Goal: Task Accomplishment & Management: Manage account settings

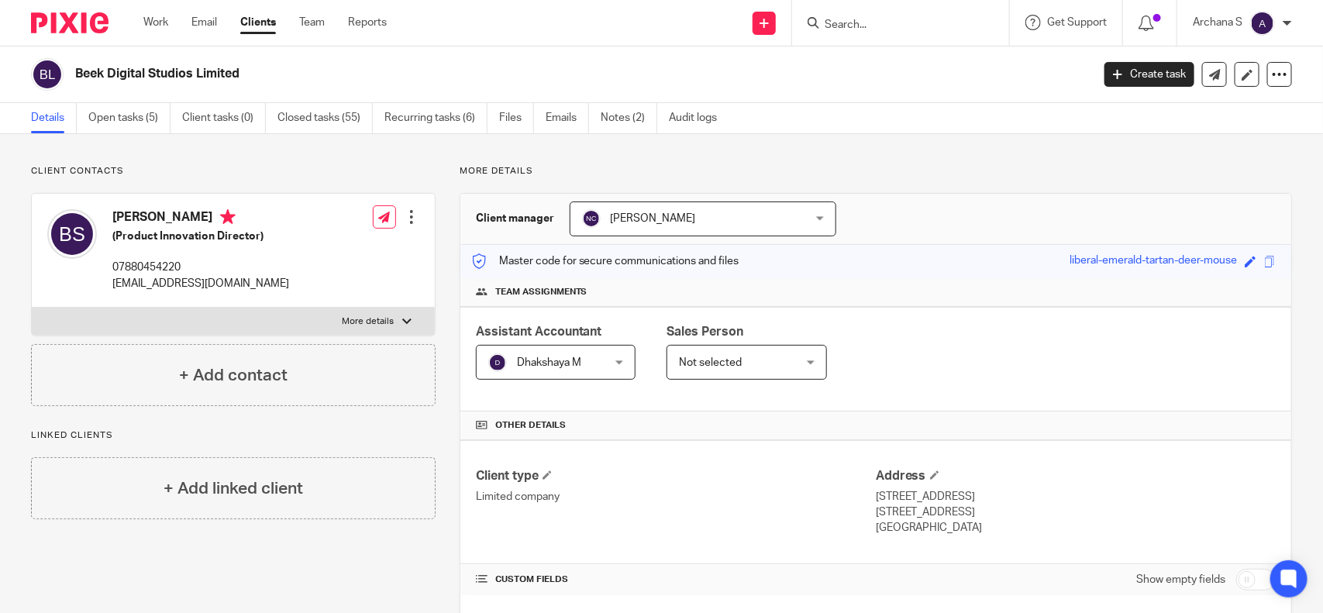
click at [1269, 17] on img at bounding box center [1262, 23] width 25 height 25
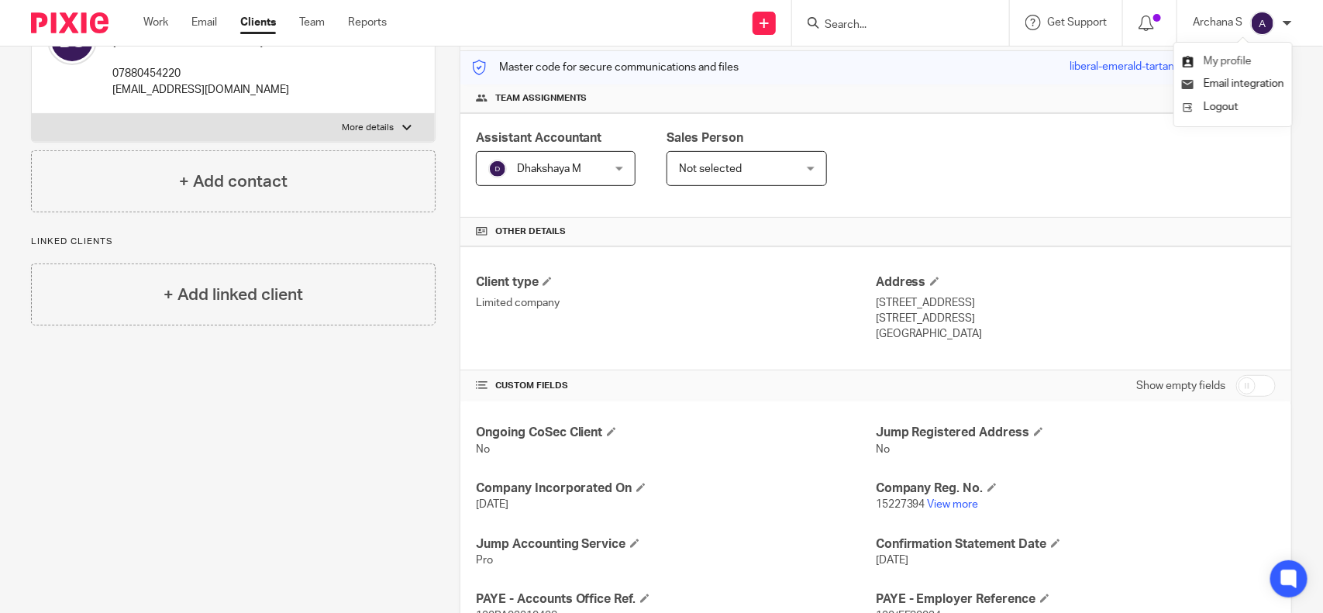
click at [1236, 60] on span "My profile" at bounding box center [1227, 61] width 48 height 11
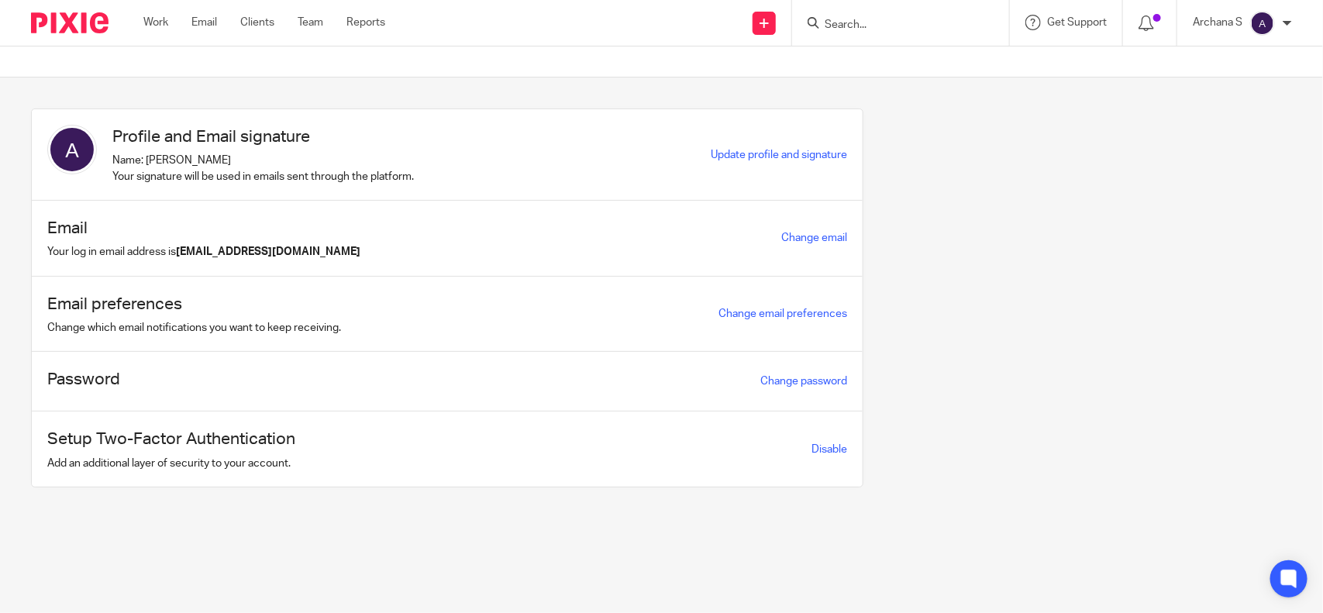
click at [796, 246] on div "Change email" at bounding box center [814, 238] width 66 height 18
click at [789, 239] on link "Change email" at bounding box center [814, 237] width 66 height 11
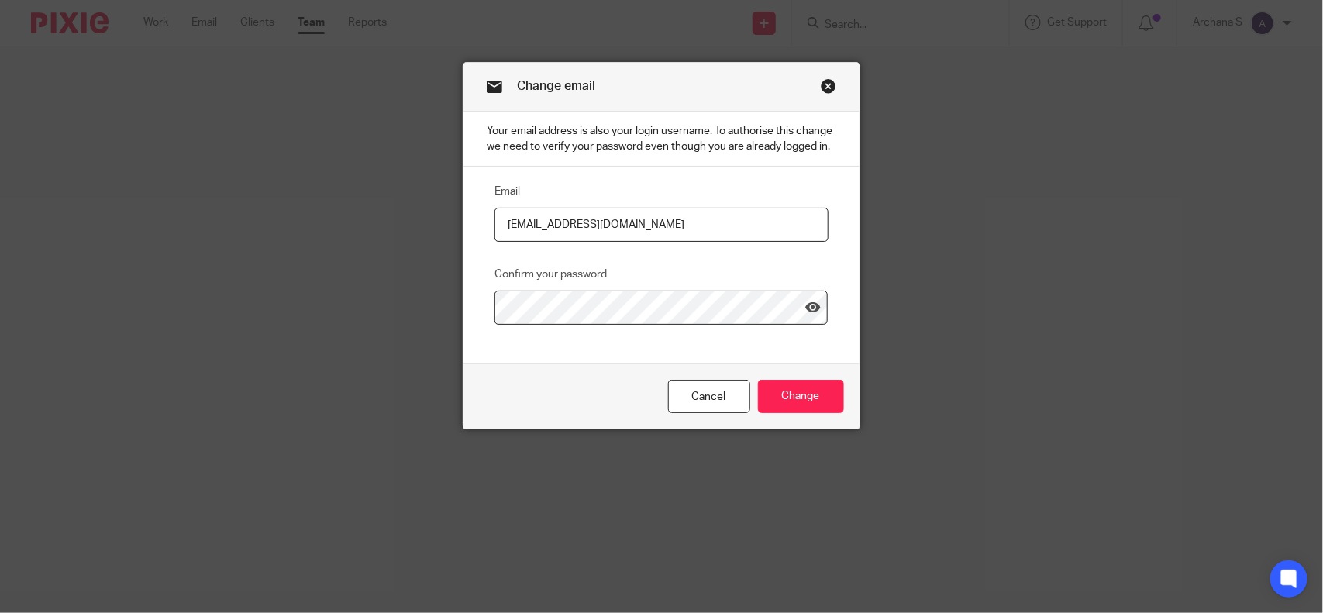
click at [574, 233] on input "[EMAIL_ADDRESS][DOMAIN_NAME]" at bounding box center [660, 225] width 333 height 35
type input "archana@riseaccounting.co.uk"
click at [831, 413] on input "Change" at bounding box center [801, 396] width 86 height 33
click at [798, 411] on input "Change" at bounding box center [801, 396] width 86 height 33
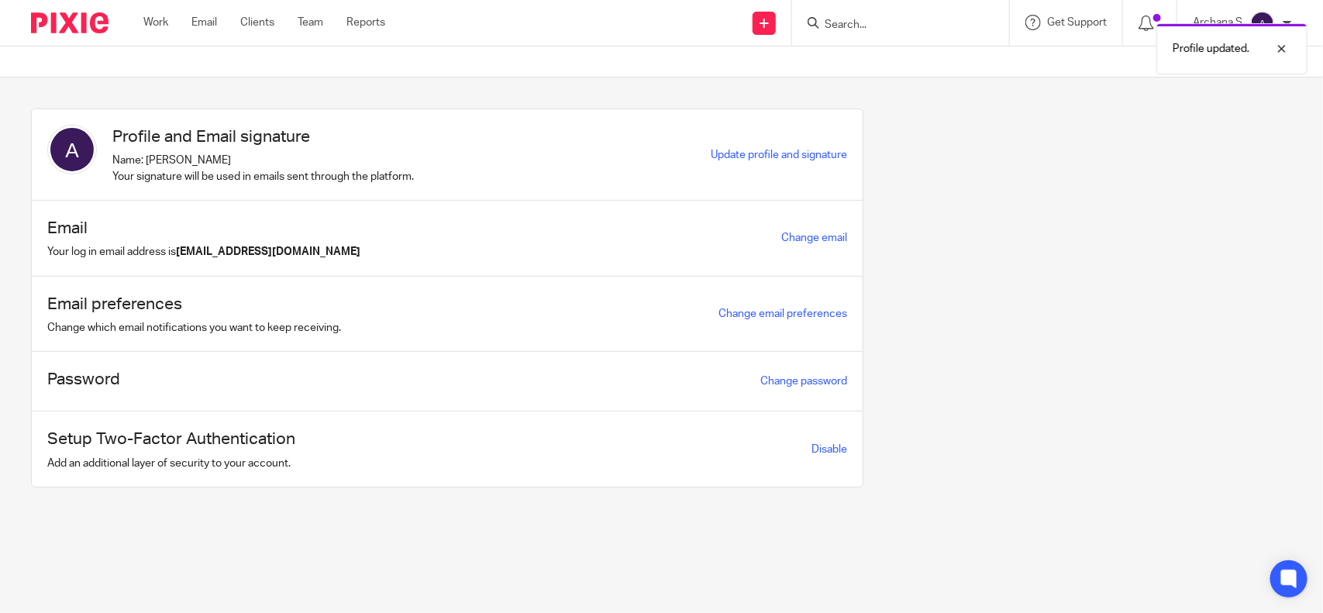
click at [1000, 404] on div "Profile and Email signature Name: Archana S Your signature will be used in emai…" at bounding box center [649, 309] width 1285 height 402
click at [769, 152] on span "Update profile and signature" at bounding box center [779, 155] width 136 height 11
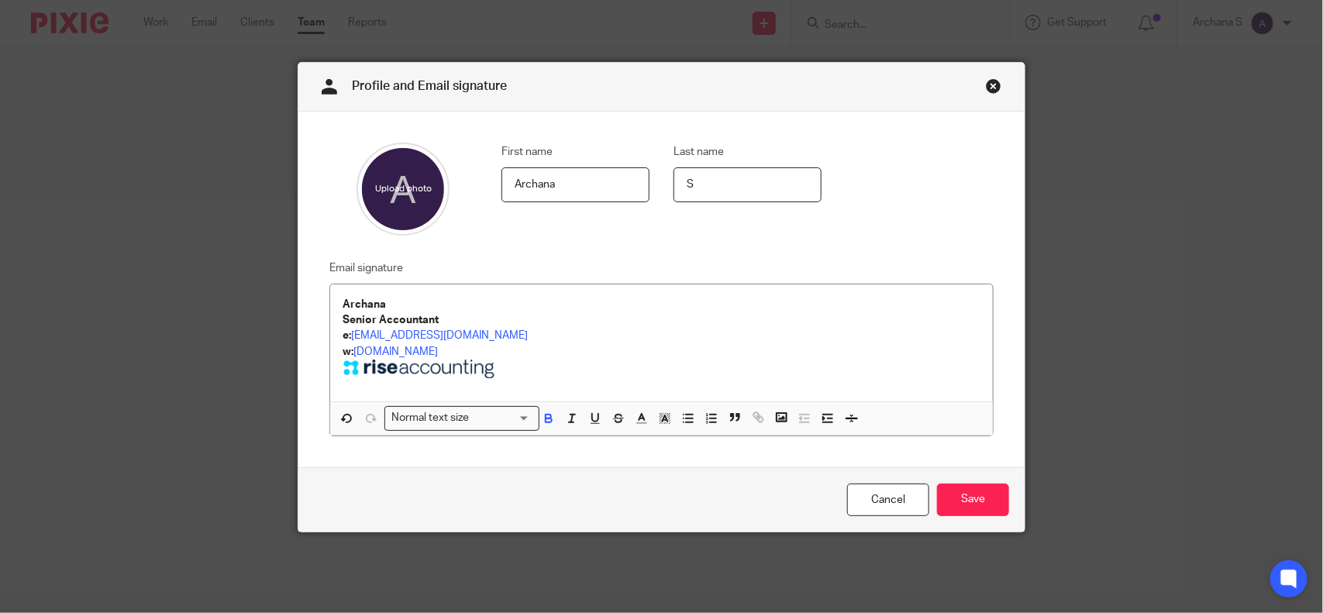
click at [986, 85] on link "Close this dialog window" at bounding box center [993, 88] width 15 height 21
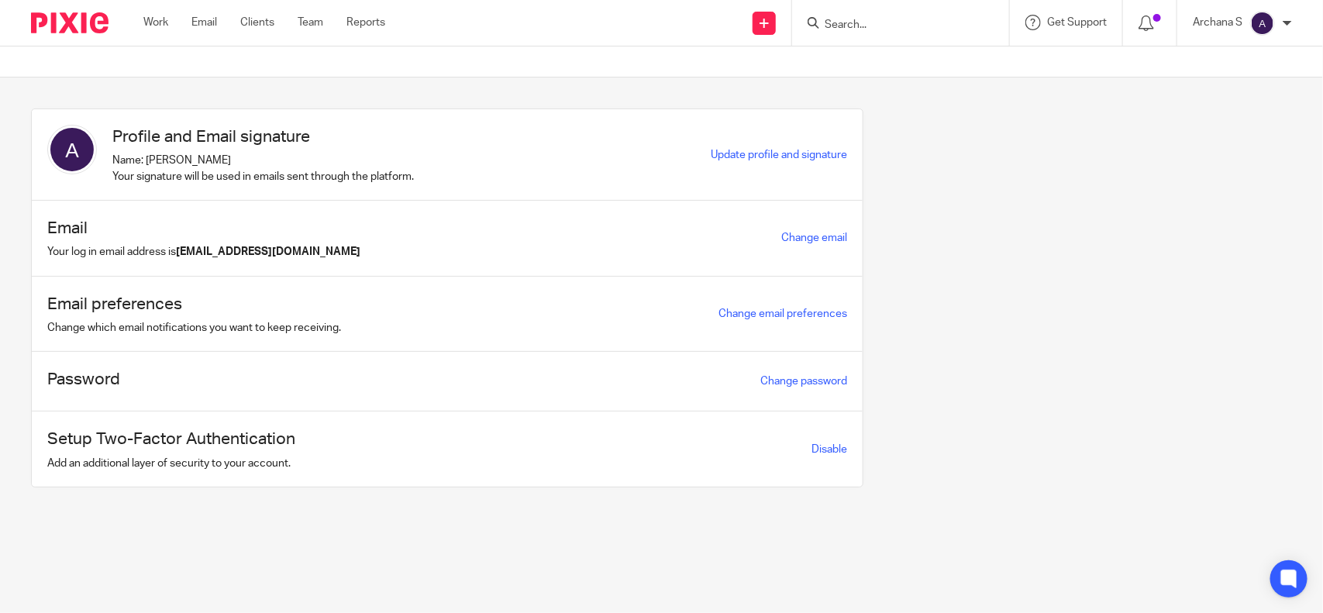
click at [779, 146] on div "Update profile and signature" at bounding box center [779, 155] width 136 height 18
click at [776, 159] on span "Update profile and signature" at bounding box center [779, 155] width 136 height 11
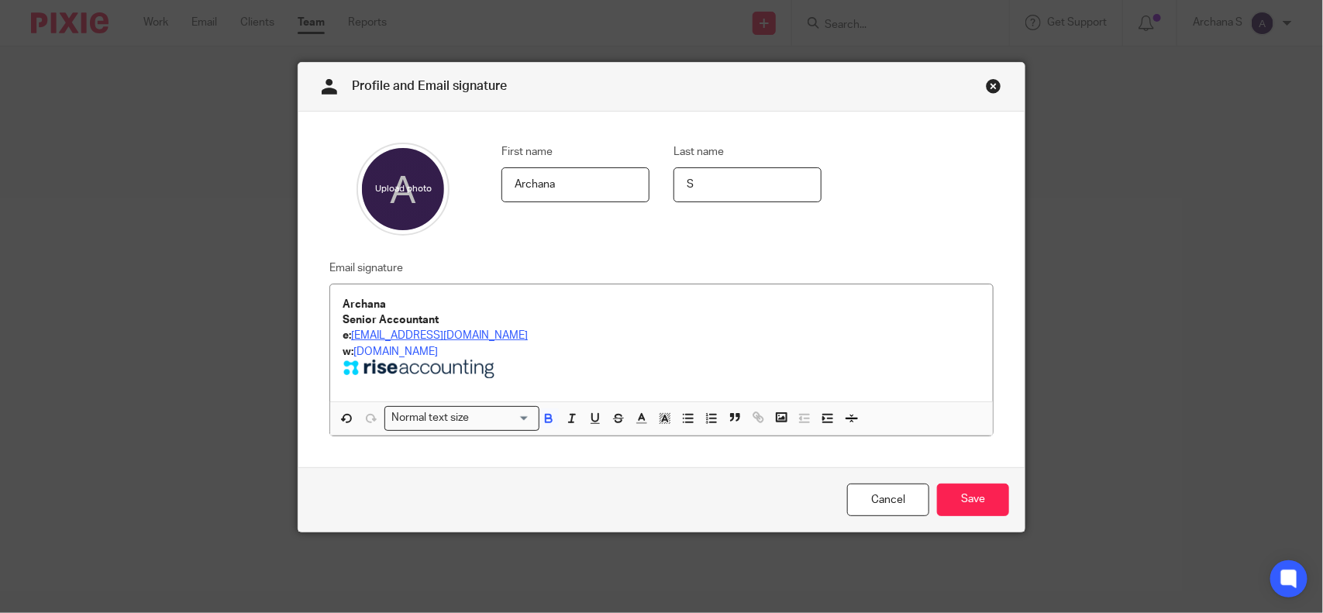
click at [351, 334] on link "[EMAIL_ADDRESS][DOMAIN_NAME]" at bounding box center [439, 335] width 177 height 11
click at [686, 324] on p "Senior Accountant" at bounding box center [662, 319] width 638 height 15
click at [986, 87] on link "Close this dialog window" at bounding box center [993, 88] width 15 height 21
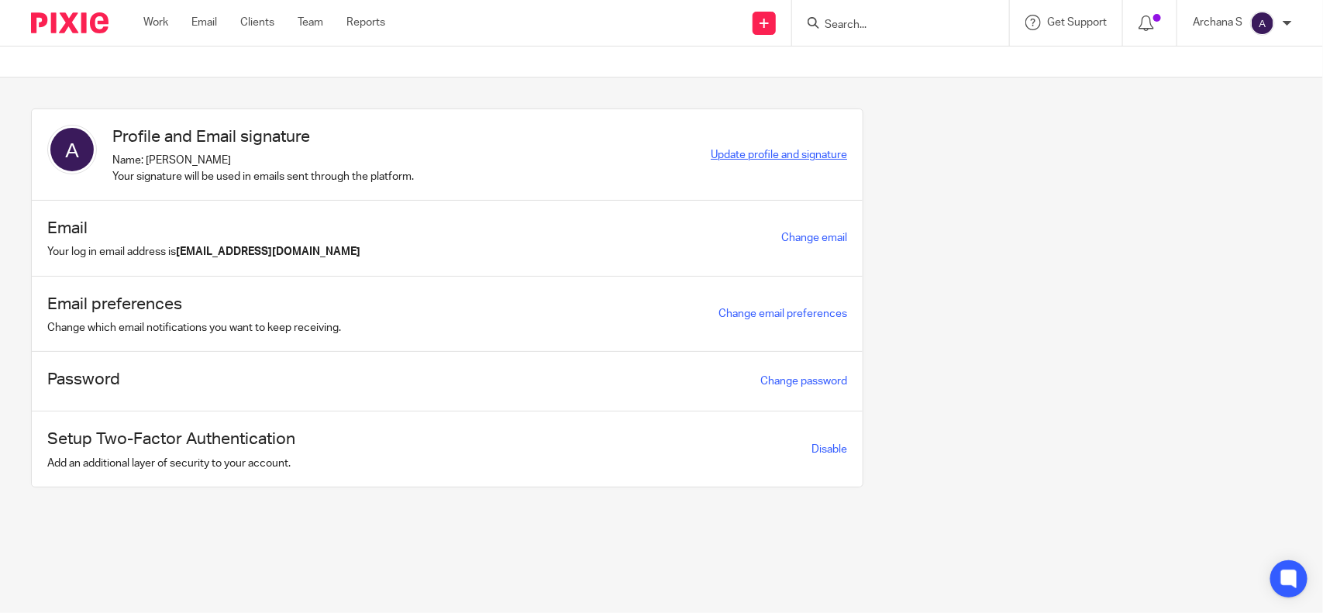
drag, startPoint x: 769, startPoint y: 168, endPoint x: 768, endPoint y: 157, distance: 11.0
click at [769, 160] on div "Profile and Email signature Name: Archana S Your signature will be used in emai…" at bounding box center [447, 154] width 831 height 91
click at [768, 152] on span "Update profile and signature" at bounding box center [779, 155] width 136 height 11
